Goal: Navigation & Orientation: Understand site structure

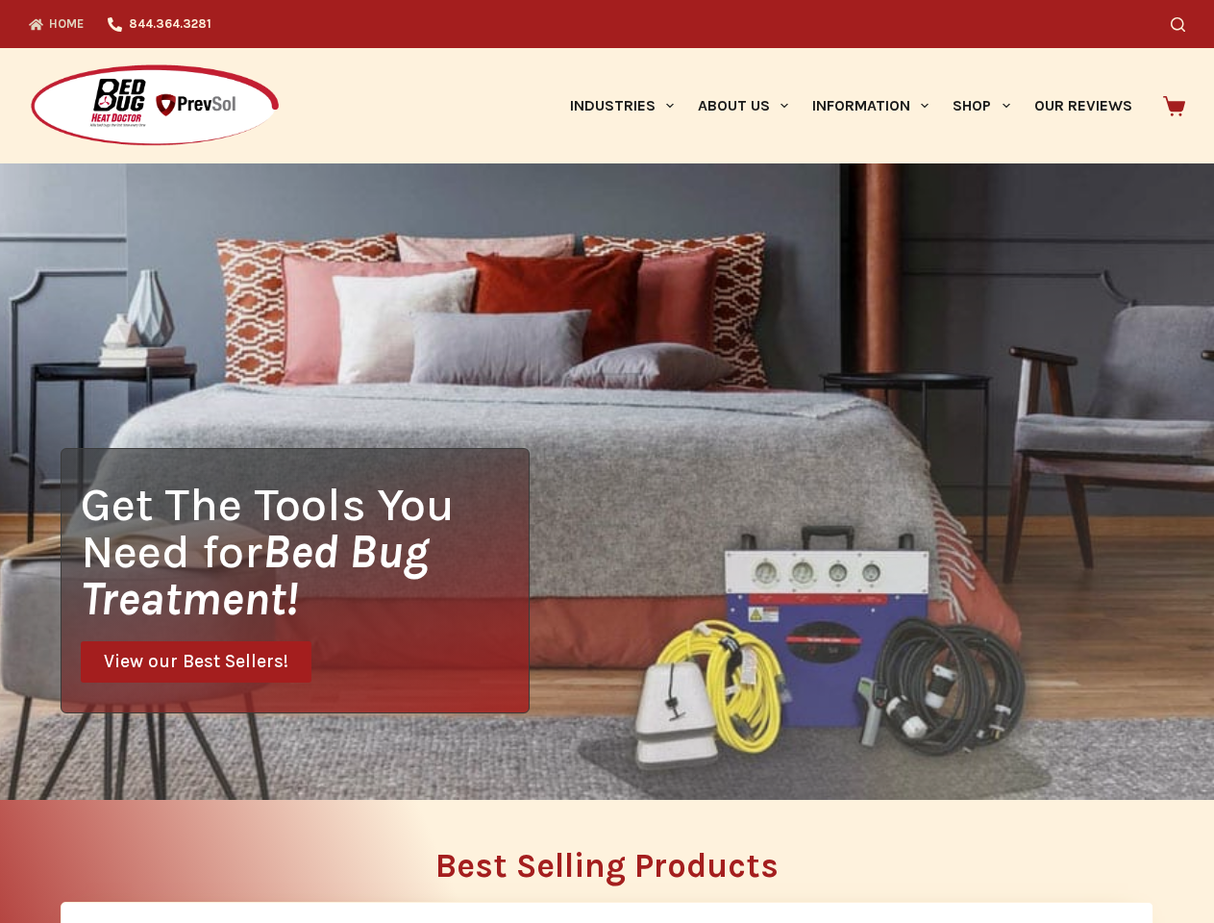
click at [607, 462] on div "Get The Tools You Need for Bed Bug Treatment! View our Best Sellers!" at bounding box center [607, 481] width 1214 height 637
click at [1186, 24] on icon "Search" at bounding box center [1178, 24] width 14 height 14
click at [629, 106] on link "Industries" at bounding box center [622, 105] width 128 height 115
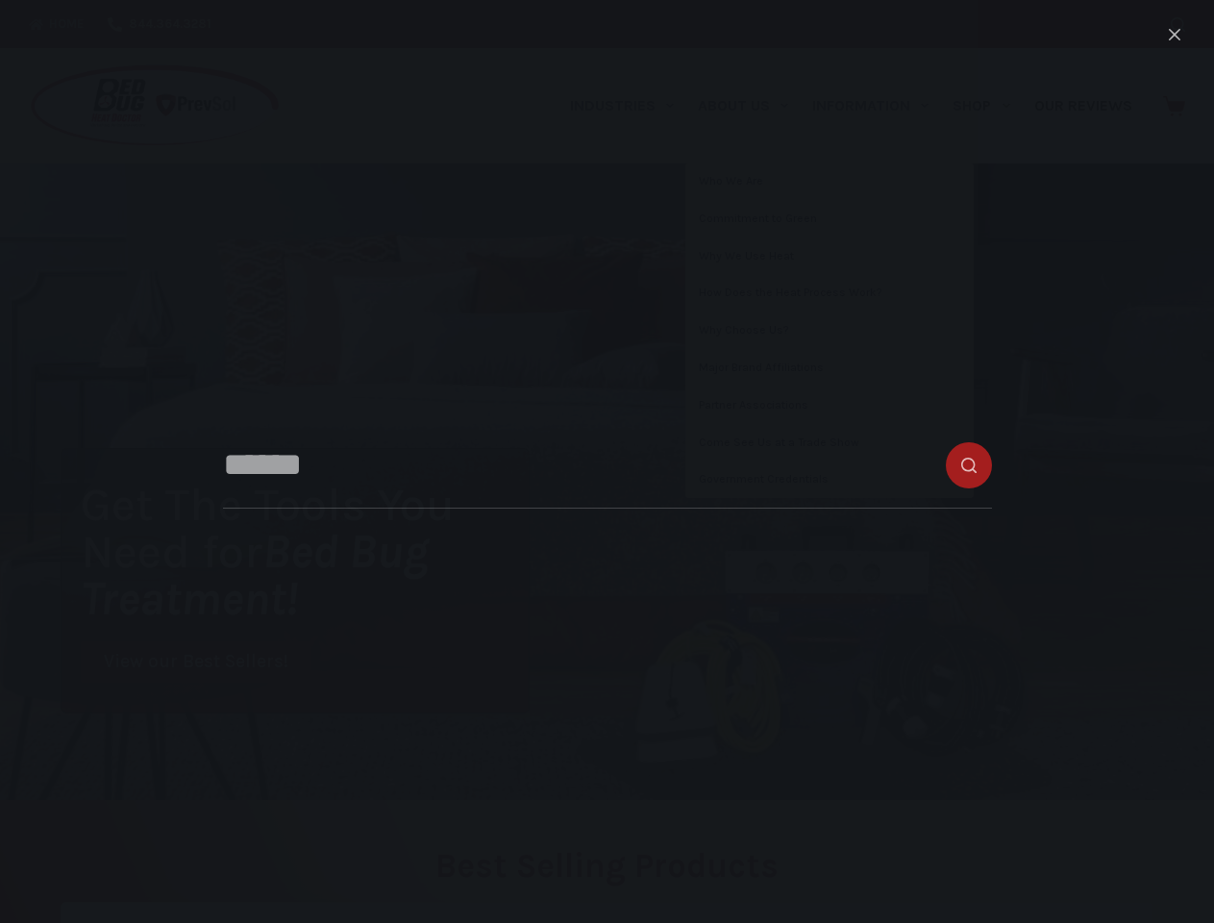
click at [751, 106] on link "About Us" at bounding box center [743, 105] width 114 height 115
click at [879, 106] on link "Information" at bounding box center [871, 105] width 140 height 115
click at [989, 106] on link "Shop" at bounding box center [981, 105] width 81 height 115
